Goal: Task Accomplishment & Management: Manage account settings

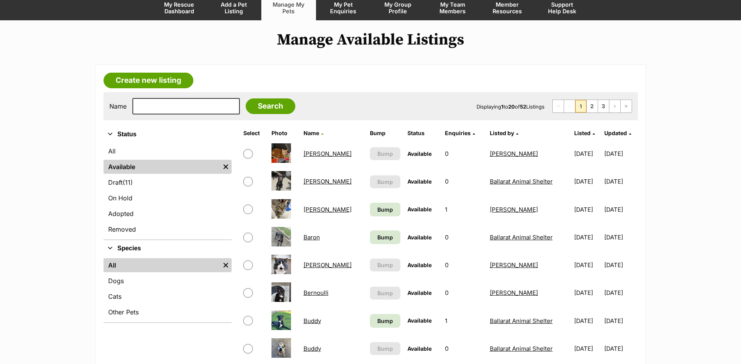
scroll to position [156, 0]
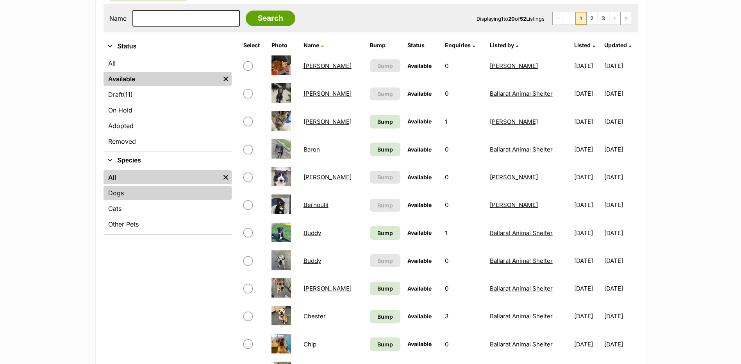
click at [129, 196] on link "Dogs" at bounding box center [168, 193] width 128 height 14
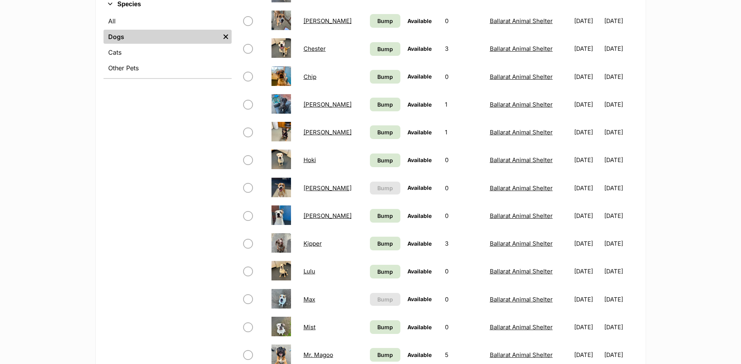
scroll to position [430, 0]
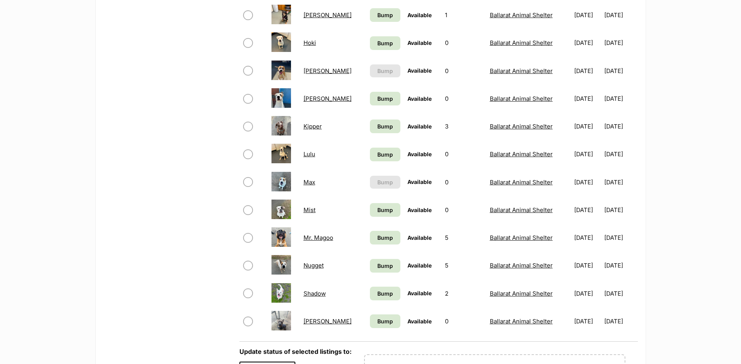
click at [310, 183] on link "Max" at bounding box center [310, 182] width 12 height 7
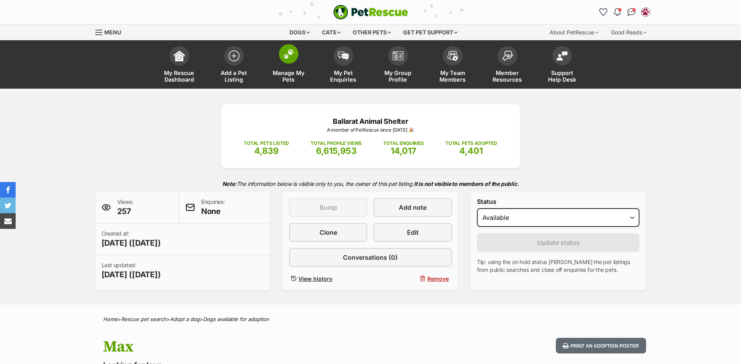
click at [281, 53] on span at bounding box center [289, 54] width 20 height 20
